Goal: Find contact information: Find contact information

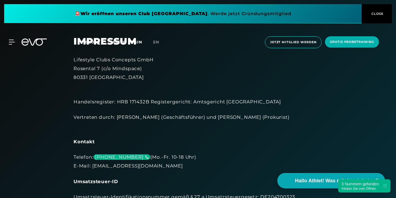
drag, startPoint x: 55, startPoint y: 157, endPoint x: 102, endPoint y: 159, distance: 47.4
click at [102, 159] on div "Telefon: [PHONE_NUMBER] (Mo.-Fr. 10-18 Uhr) E-Mail: [EMAIL_ADDRESS][DOMAIN_NAME]" at bounding box center [198, 162] width 249 height 18
copy div "[PHONE_NUMBER]"
click at [93, 140] on div "Kontakt" at bounding box center [198, 141] width 249 height 9
drag, startPoint x: 31, startPoint y: 58, endPoint x: 120, endPoint y: 58, distance: 89.0
